Goal: Task Accomplishment & Management: Manage account settings

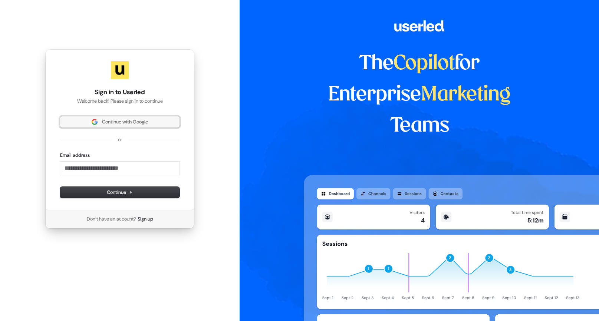
click at [96, 122] on span "Continue with Google" at bounding box center [120, 122] width 111 height 7
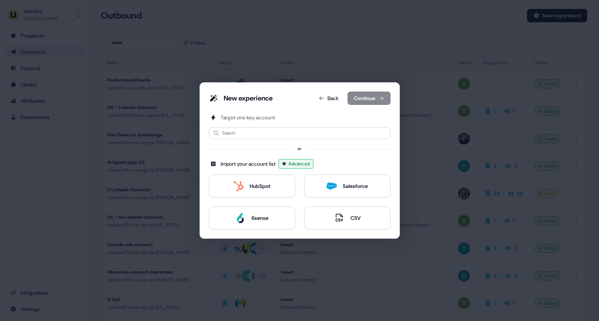
click at [376, 60] on div "New experience Back Continue Target one key account Search or Import your accou…" at bounding box center [299, 160] width 599 height 321
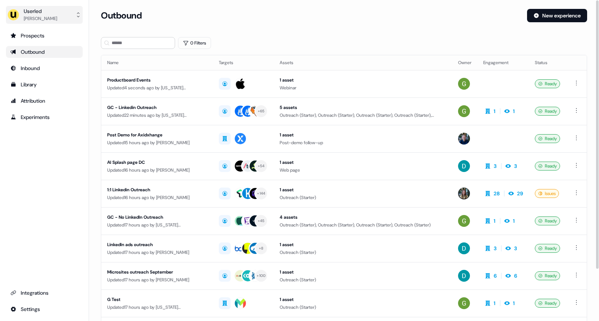
click at [31, 18] on div "[PERSON_NAME]" at bounding box center [40, 18] width 33 height 7
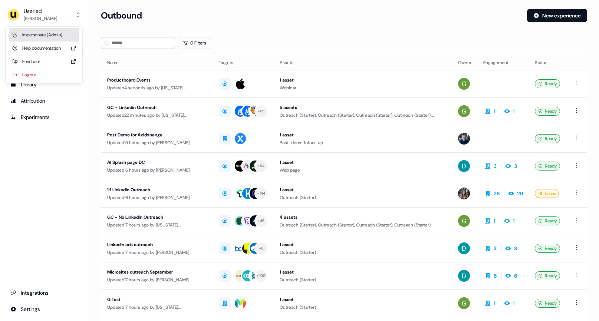
click at [43, 32] on div "Impersonate (Admin)" at bounding box center [44, 34] width 70 height 13
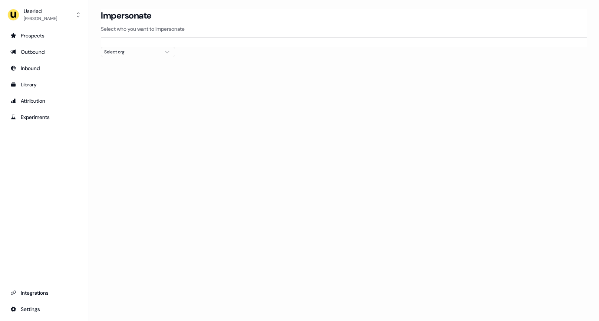
click at [161, 48] on button "Select org" at bounding box center [138, 52] width 74 height 10
type input "****"
click at [138, 78] on div "Beavr" at bounding box center [137, 79] width 73 height 12
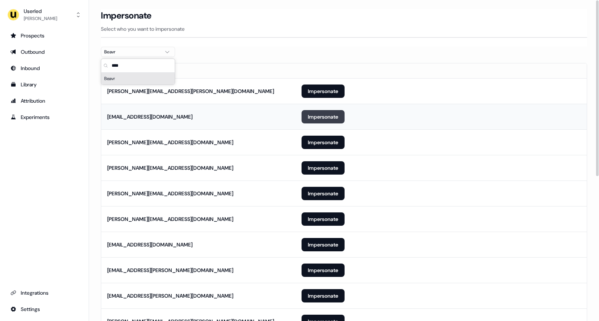
click at [339, 116] on button "Impersonate" at bounding box center [323, 116] width 43 height 13
